Goal: Task Accomplishment & Management: Complete application form

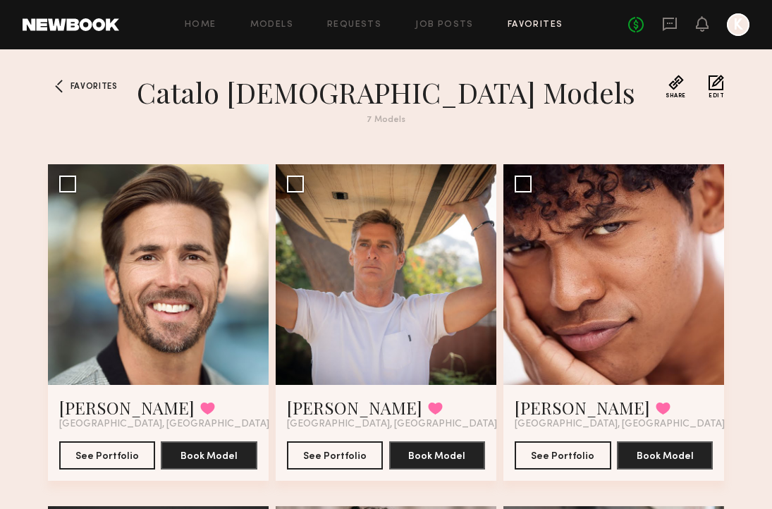
click at [439, 35] on div "Home Models Requests Job Posts Favorites Sign Out No fees up to $5,000 K" at bounding box center [434, 24] width 630 height 23
click at [439, 31] on div "Home Models Requests Job Posts Favorites Sign Out No fees up to $5,000 K" at bounding box center [434, 24] width 630 height 23
click at [439, 23] on link "Job Posts" at bounding box center [444, 24] width 59 height 9
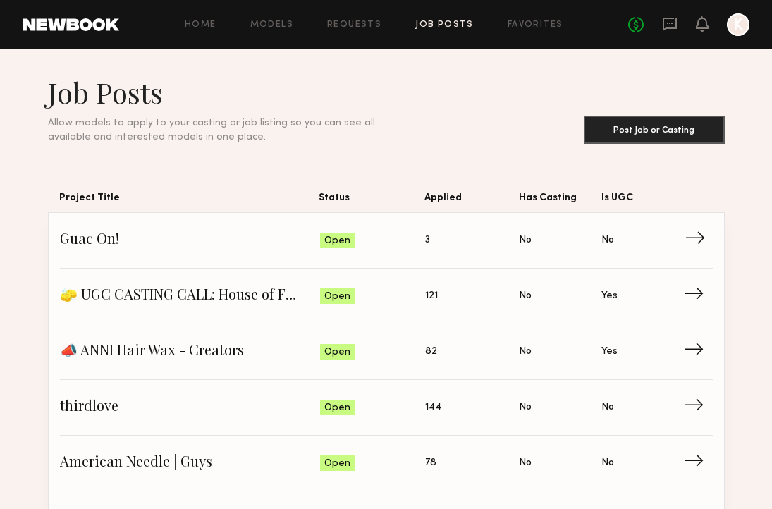
click at [427, 245] on span "3" at bounding box center [427, 241] width 5 height 16
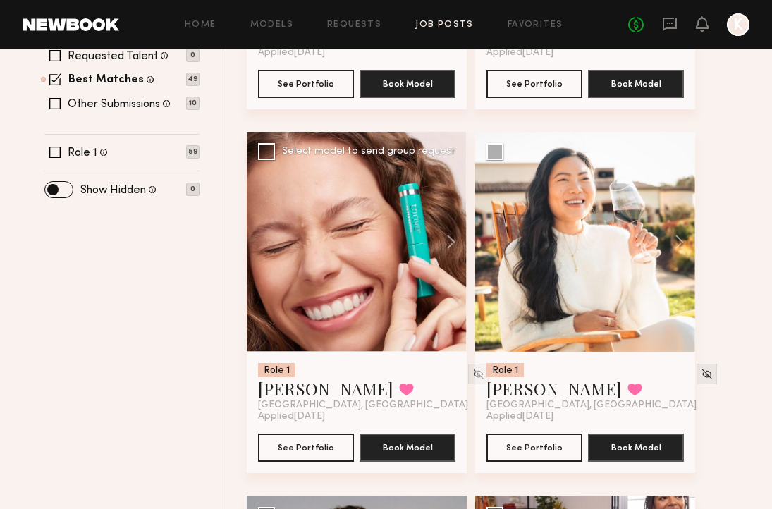
scroll to position [468, 0]
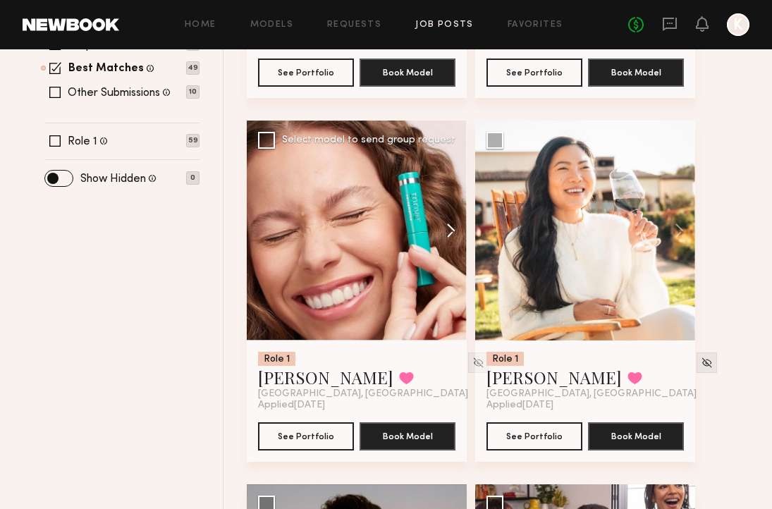
click at [446, 233] on button at bounding box center [444, 231] width 45 height 220
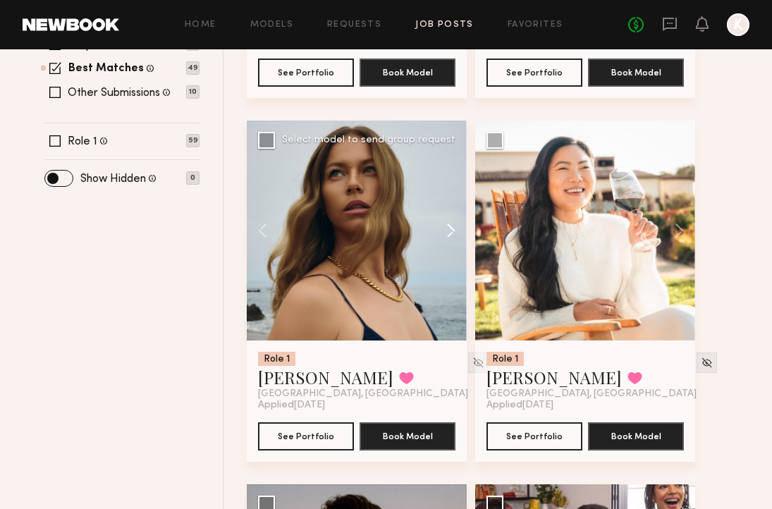
click at [446, 233] on button at bounding box center [444, 231] width 45 height 220
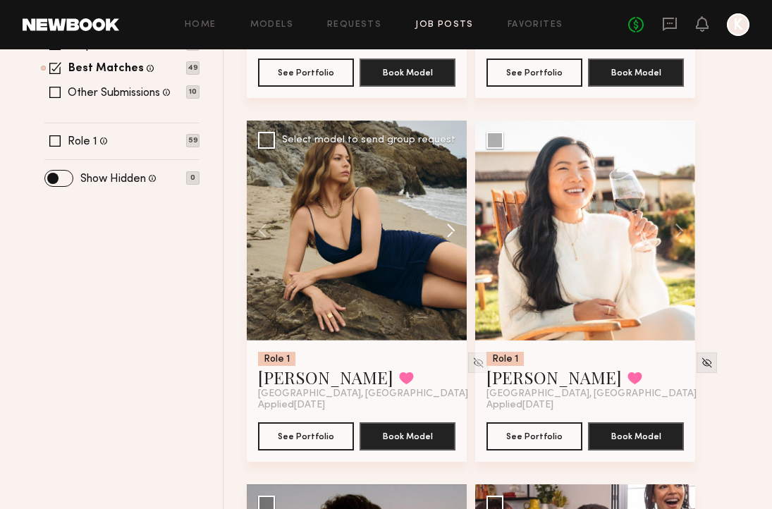
click at [446, 233] on button at bounding box center [444, 231] width 45 height 220
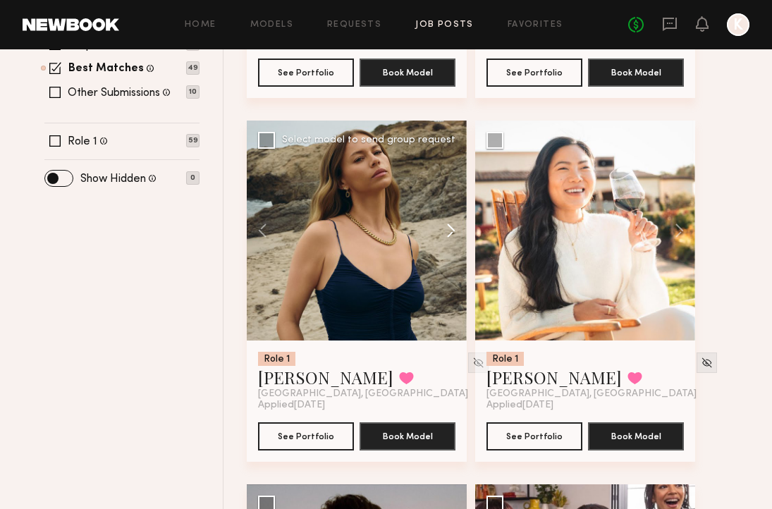
click at [446, 233] on button at bounding box center [444, 231] width 45 height 220
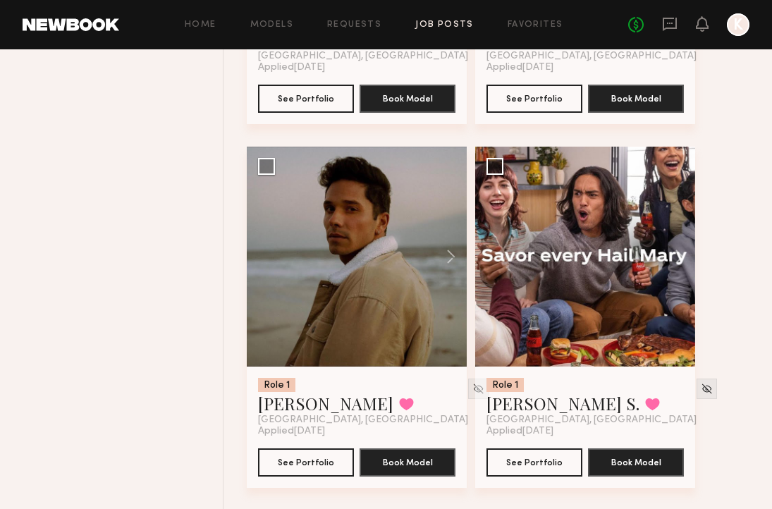
scroll to position [805, 0]
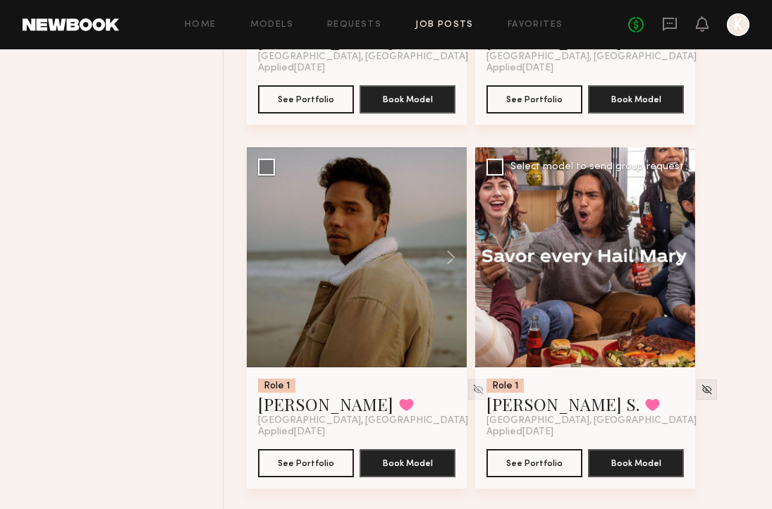
click at [682, 251] on button at bounding box center [672, 257] width 45 height 220
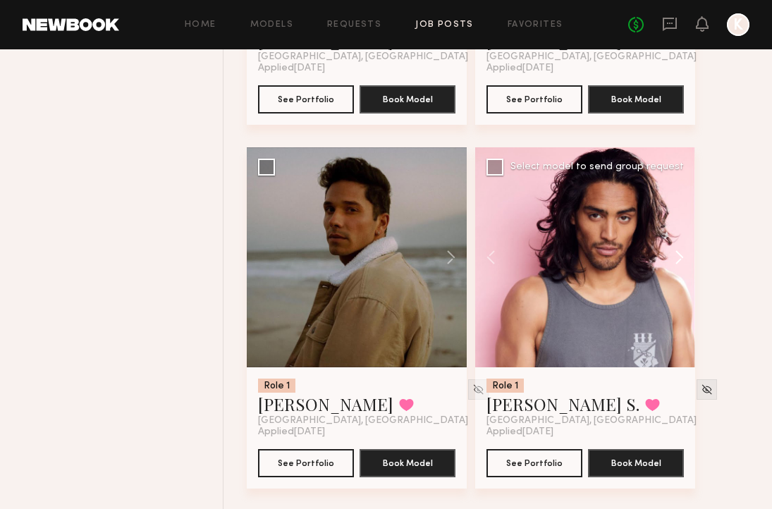
click at [681, 251] on button at bounding box center [672, 257] width 45 height 220
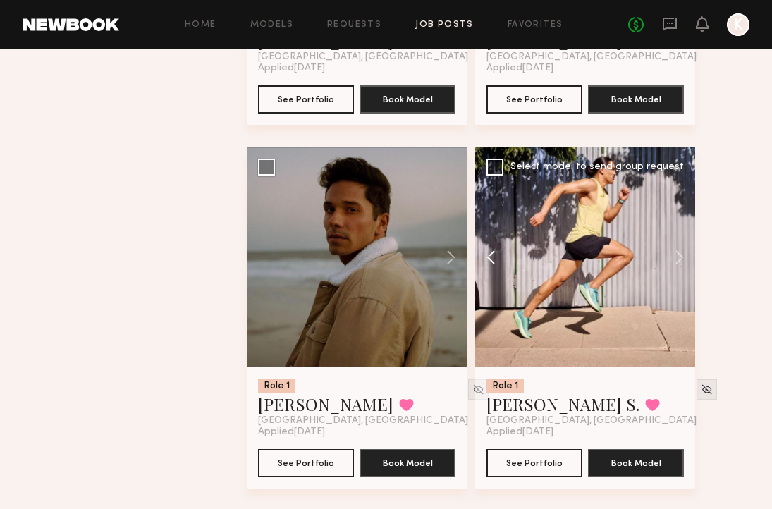
click at [485, 257] on button at bounding box center [497, 257] width 45 height 220
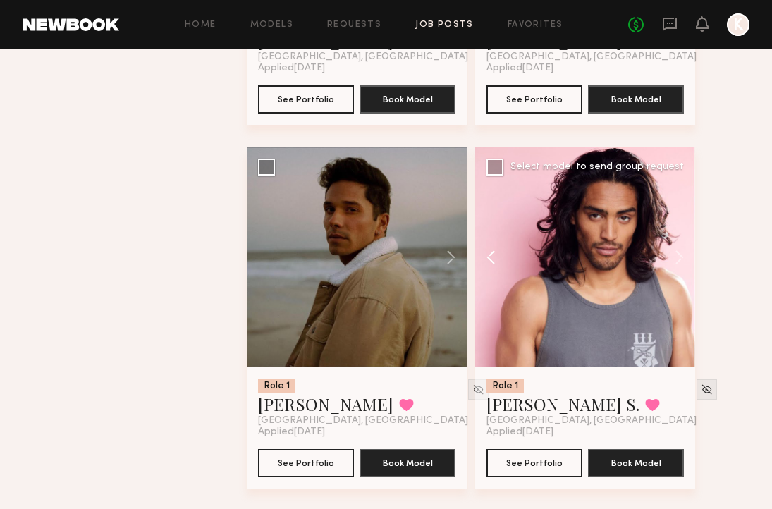
click at [485, 257] on button at bounding box center [497, 257] width 45 height 220
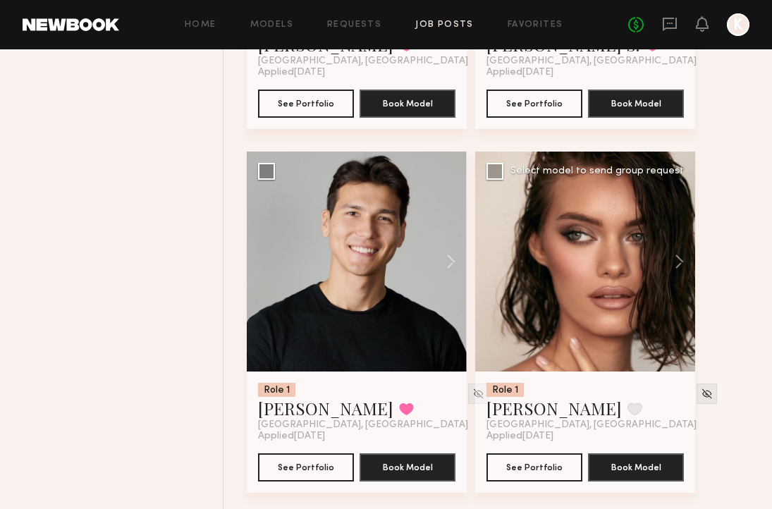
scroll to position [1169, 0]
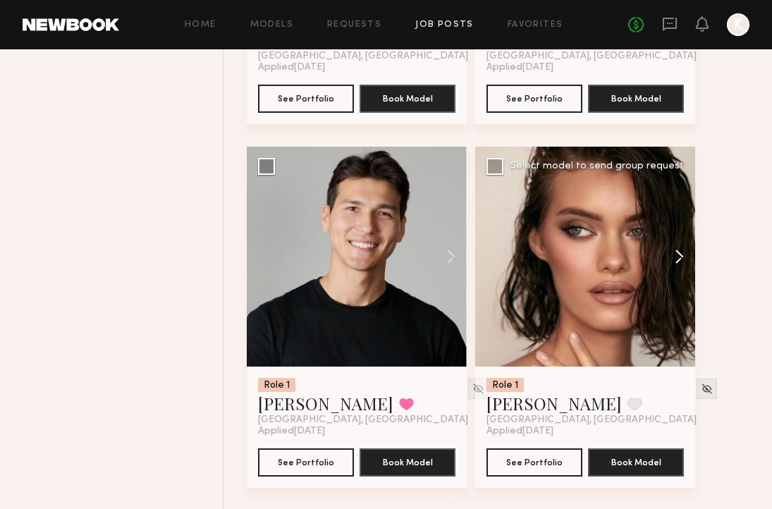
click at [674, 260] on button at bounding box center [672, 257] width 45 height 220
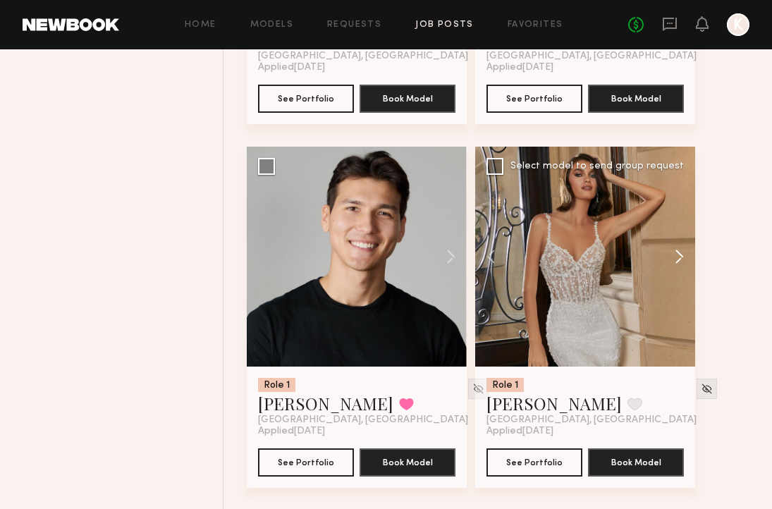
click at [674, 260] on button at bounding box center [672, 257] width 45 height 220
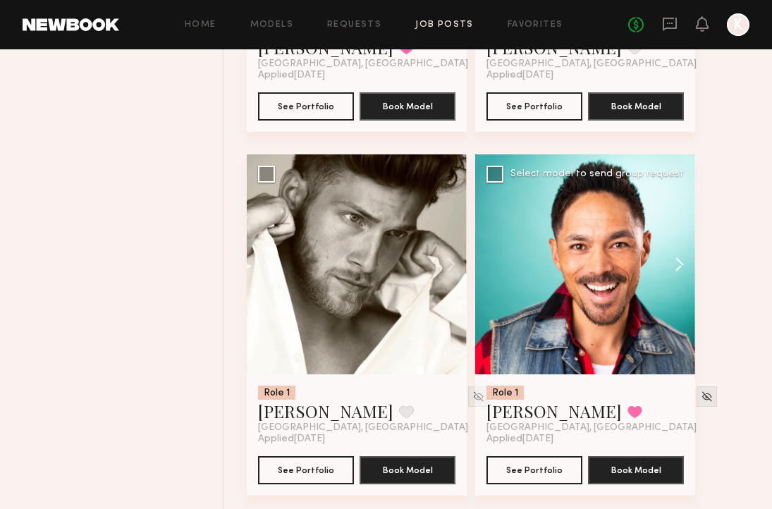
scroll to position [1955, 0]
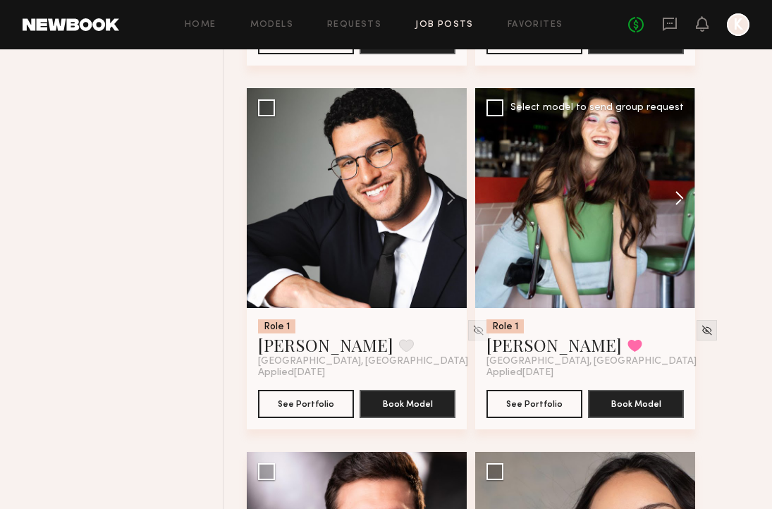
click at [673, 214] on button at bounding box center [672, 198] width 45 height 220
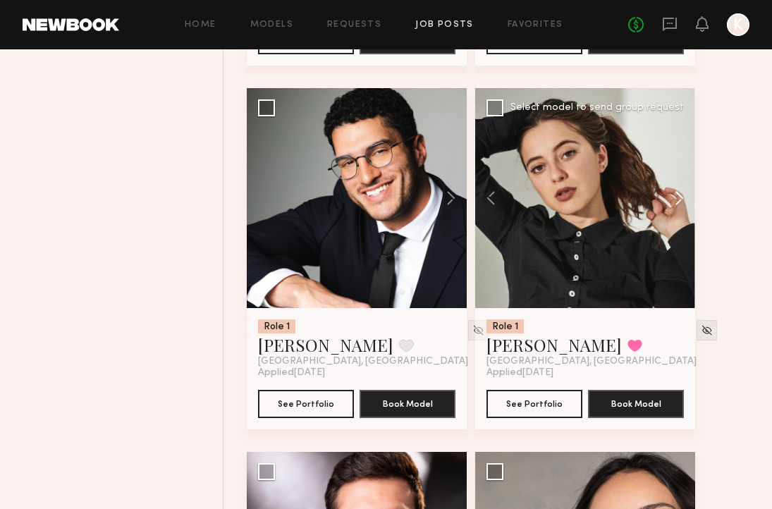
click at [673, 214] on button at bounding box center [672, 198] width 45 height 220
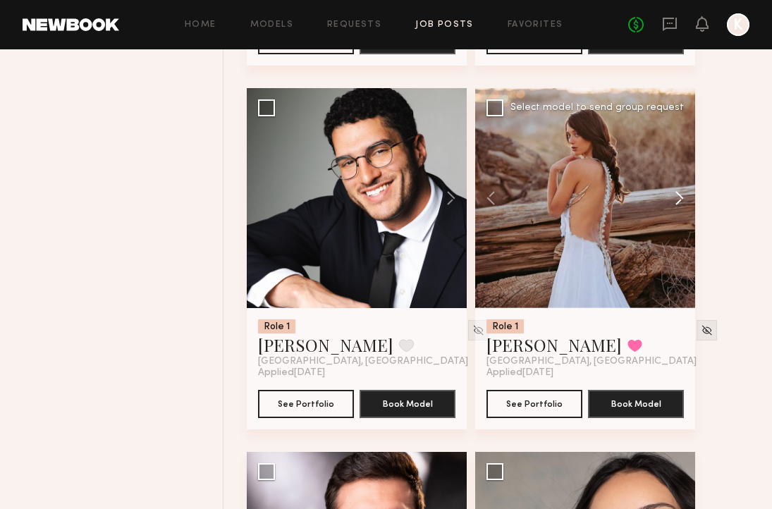
click at [673, 214] on button at bounding box center [672, 198] width 45 height 220
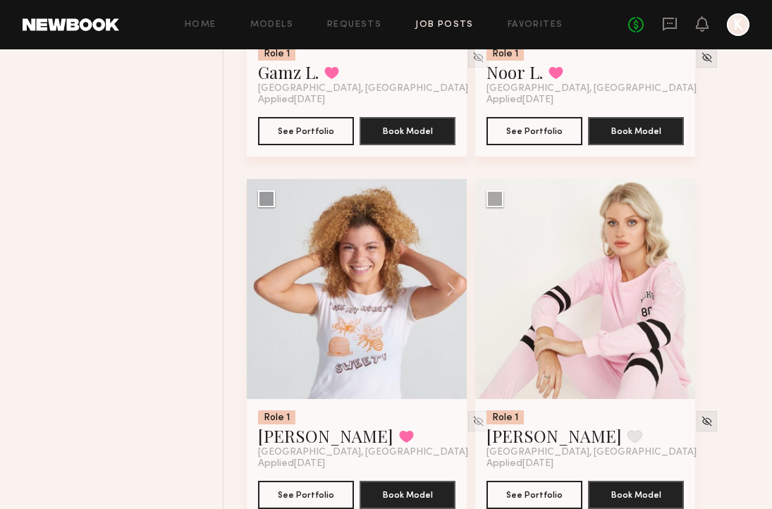
scroll to position [2592, 0]
click at [445, 300] on button at bounding box center [444, 289] width 45 height 220
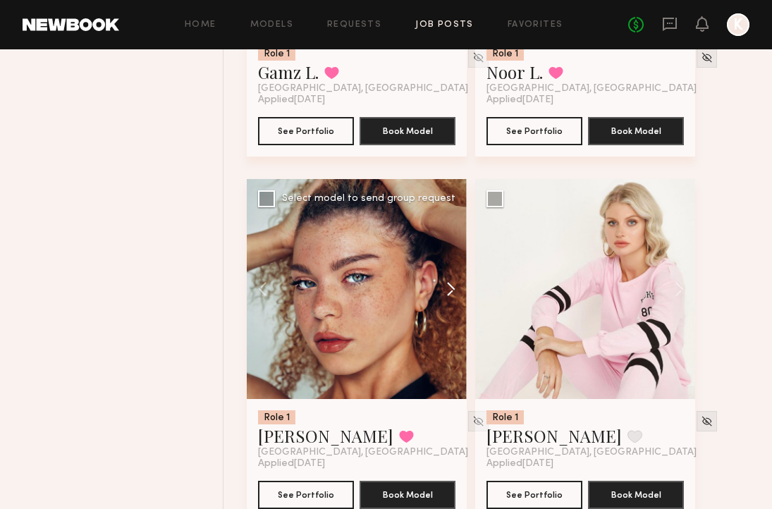
click at [445, 300] on button at bounding box center [444, 289] width 45 height 220
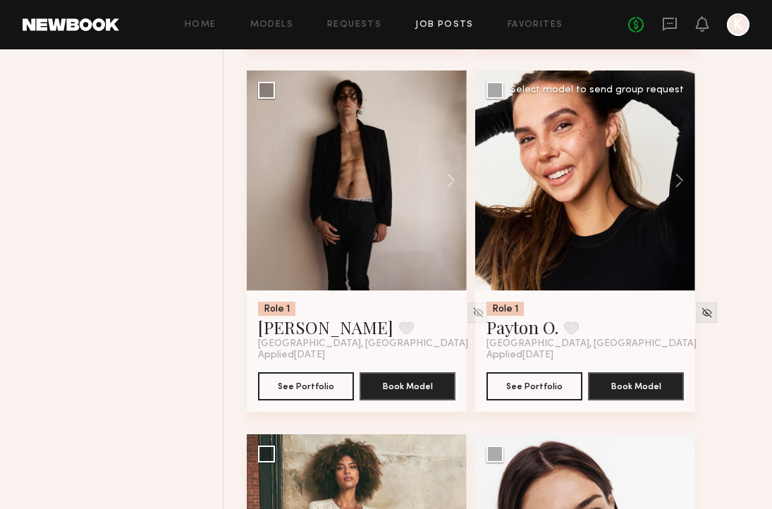
scroll to position [3433, 0]
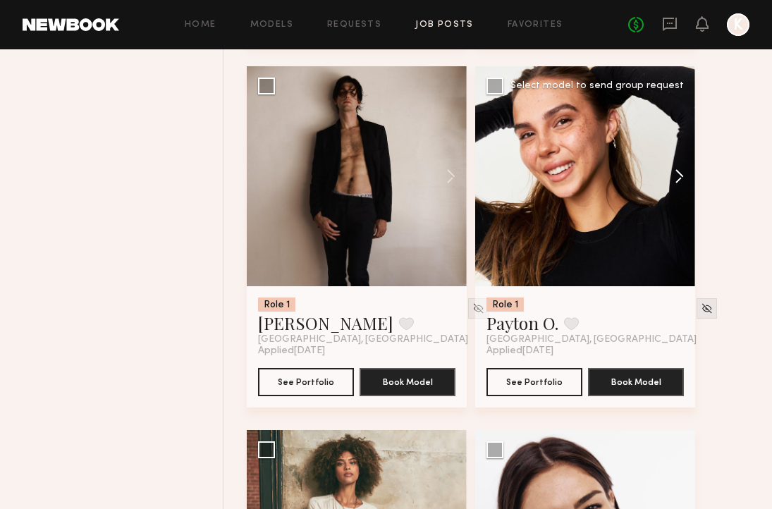
click at [682, 176] on button at bounding box center [672, 176] width 45 height 220
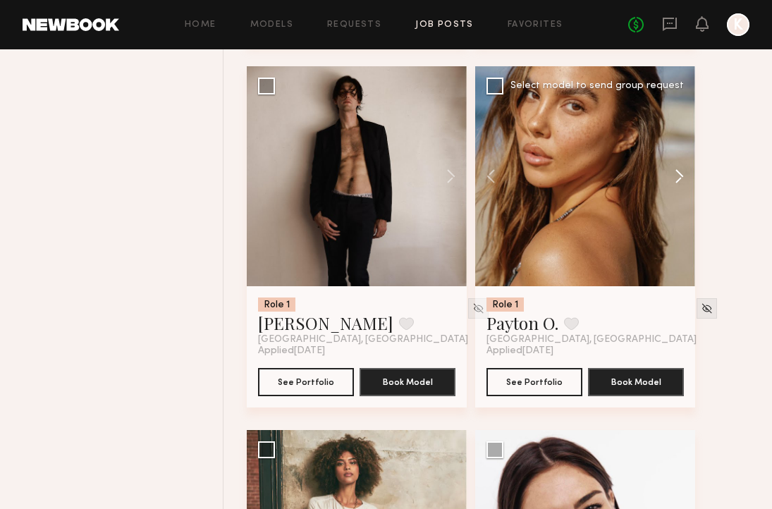
click at [682, 176] on button at bounding box center [672, 176] width 45 height 220
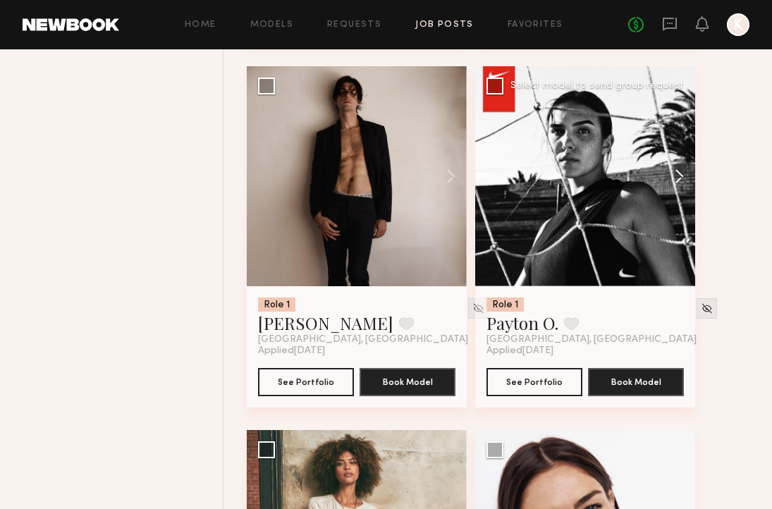
click at [682, 176] on button at bounding box center [672, 176] width 45 height 220
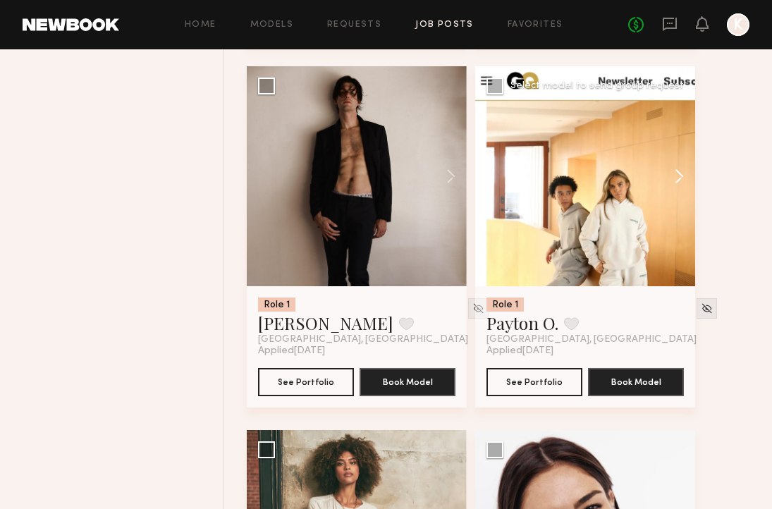
click at [682, 176] on button at bounding box center [672, 176] width 45 height 220
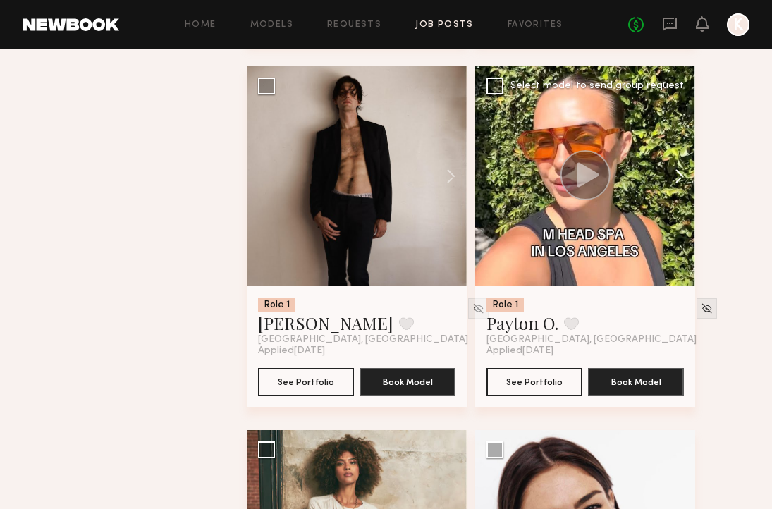
click at [682, 176] on button at bounding box center [672, 176] width 45 height 220
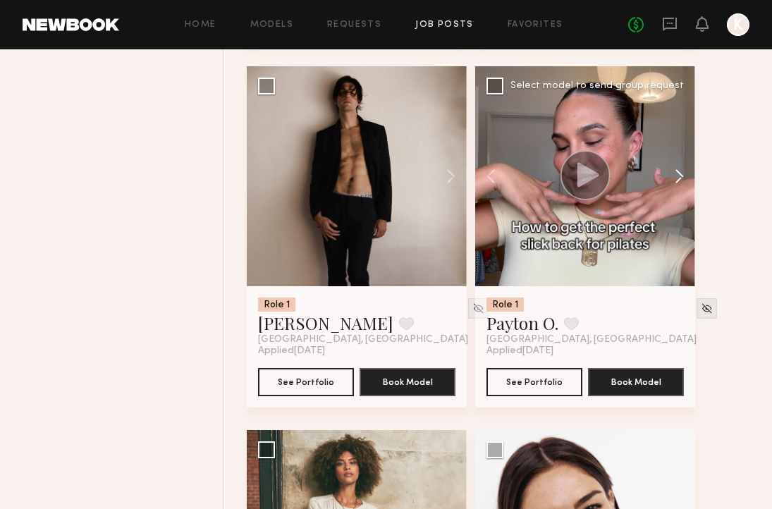
click at [682, 176] on button at bounding box center [672, 176] width 45 height 220
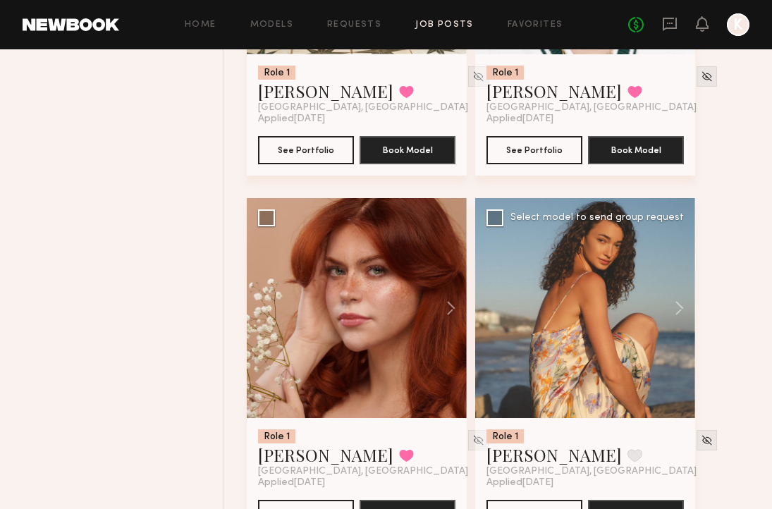
scroll to position [4050, 0]
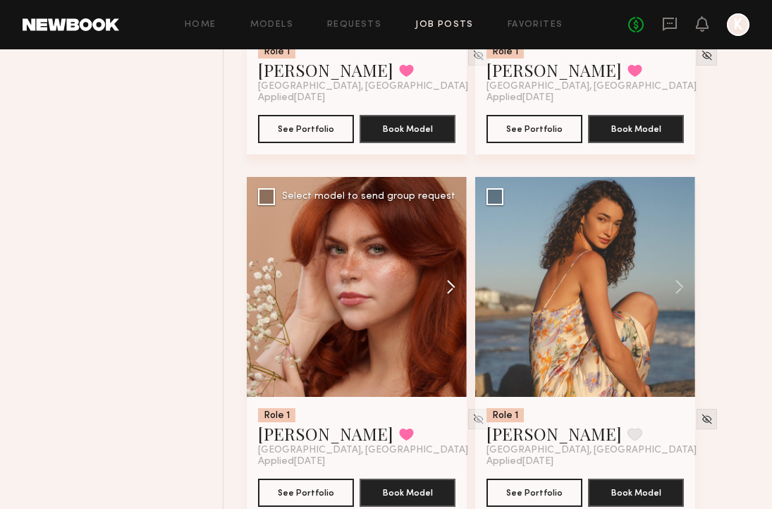
click at [447, 292] on button at bounding box center [444, 287] width 45 height 220
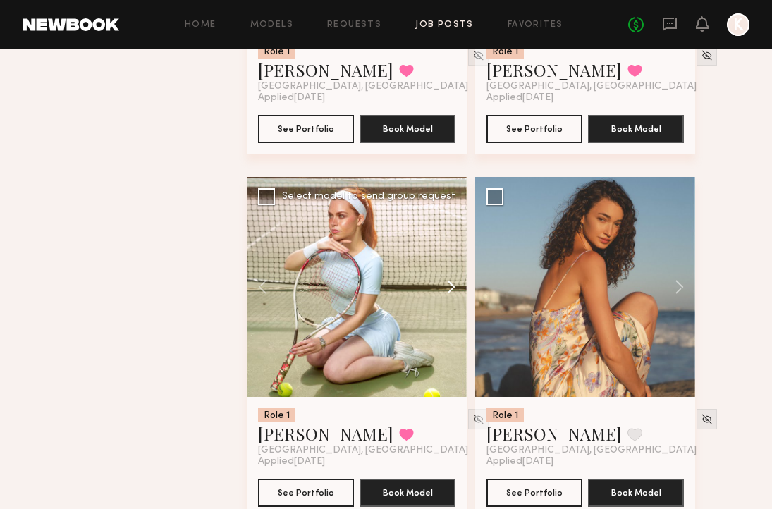
click at [447, 292] on button at bounding box center [444, 287] width 45 height 220
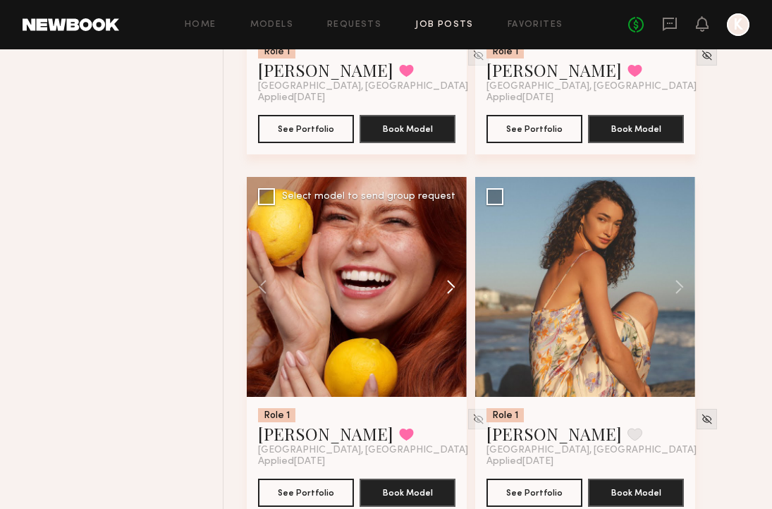
click at [447, 292] on button at bounding box center [444, 287] width 45 height 220
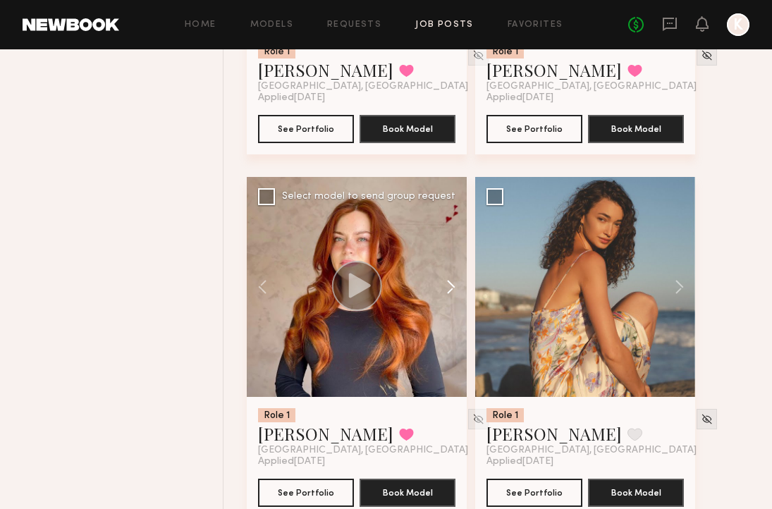
click at [445, 293] on button at bounding box center [444, 287] width 45 height 220
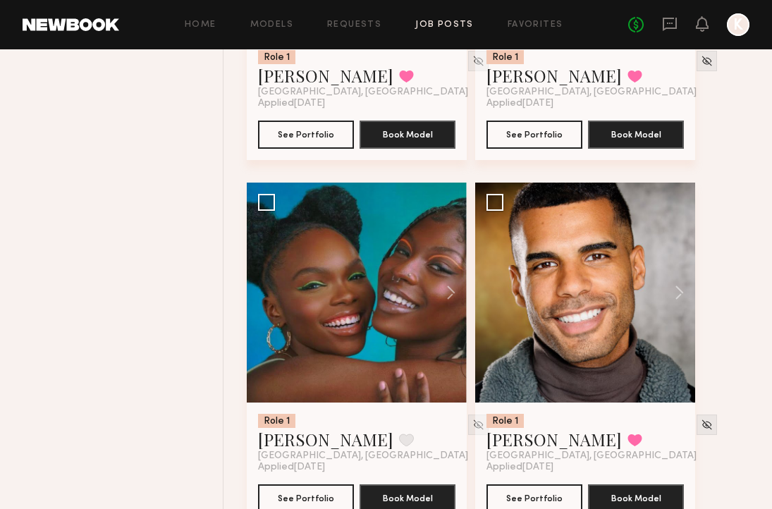
scroll to position [5130, 0]
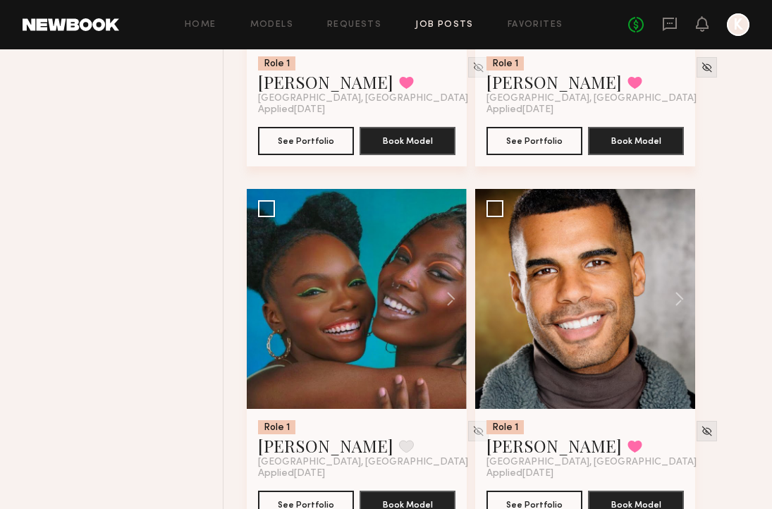
click at [456, 23] on link "Job Posts" at bounding box center [444, 24] width 59 height 9
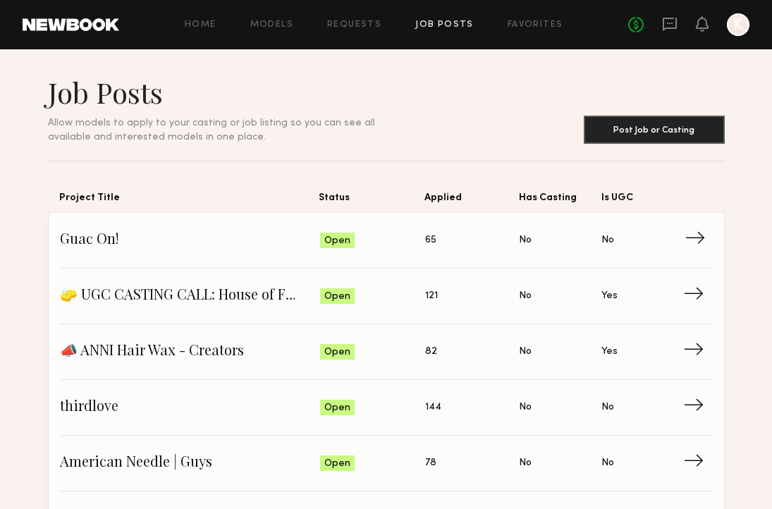
click at [439, 240] on span "Applied: 65" at bounding box center [472, 240] width 94 height 21
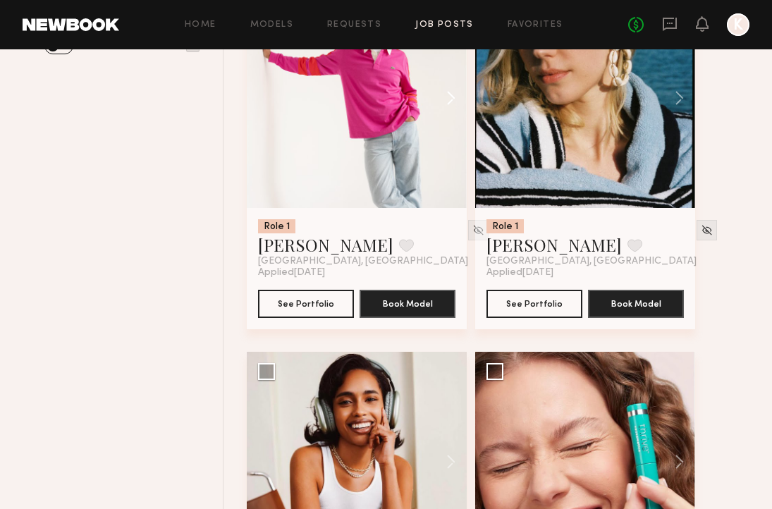
scroll to position [610, 0]
